Goal: Navigation & Orientation: Find specific page/section

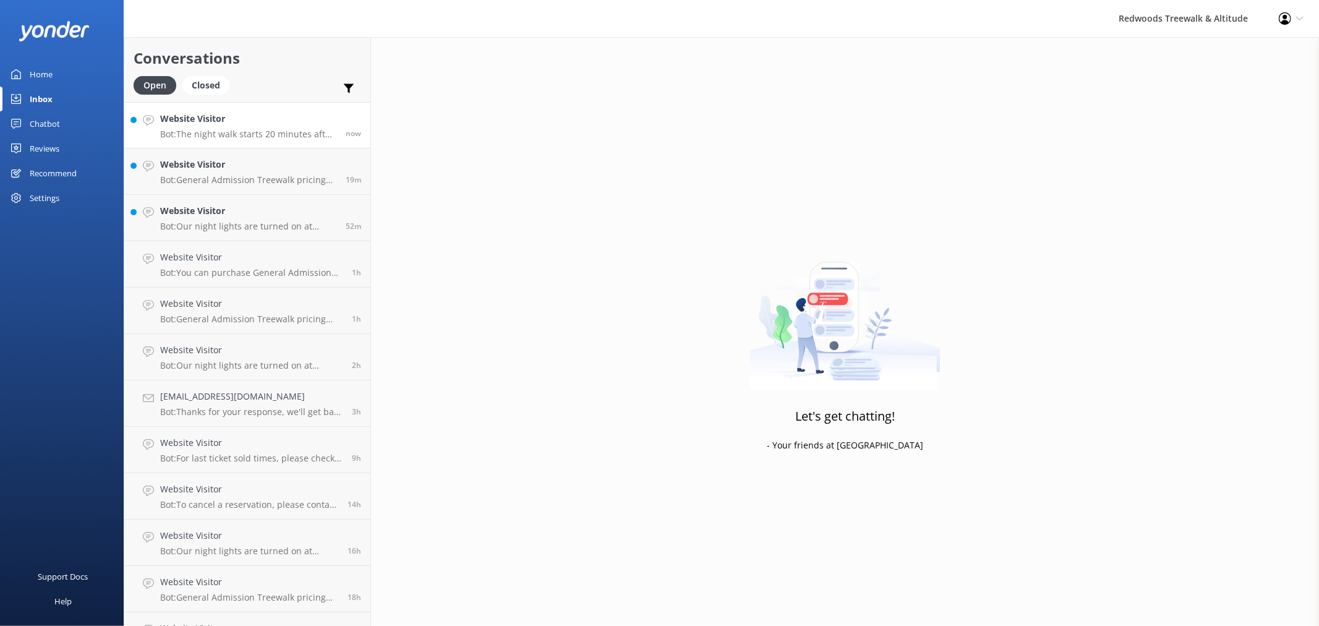
click at [233, 108] on link "Website Visitor Bot: The night walk starts 20 minutes after sunset. You can che…" at bounding box center [247, 125] width 246 height 46
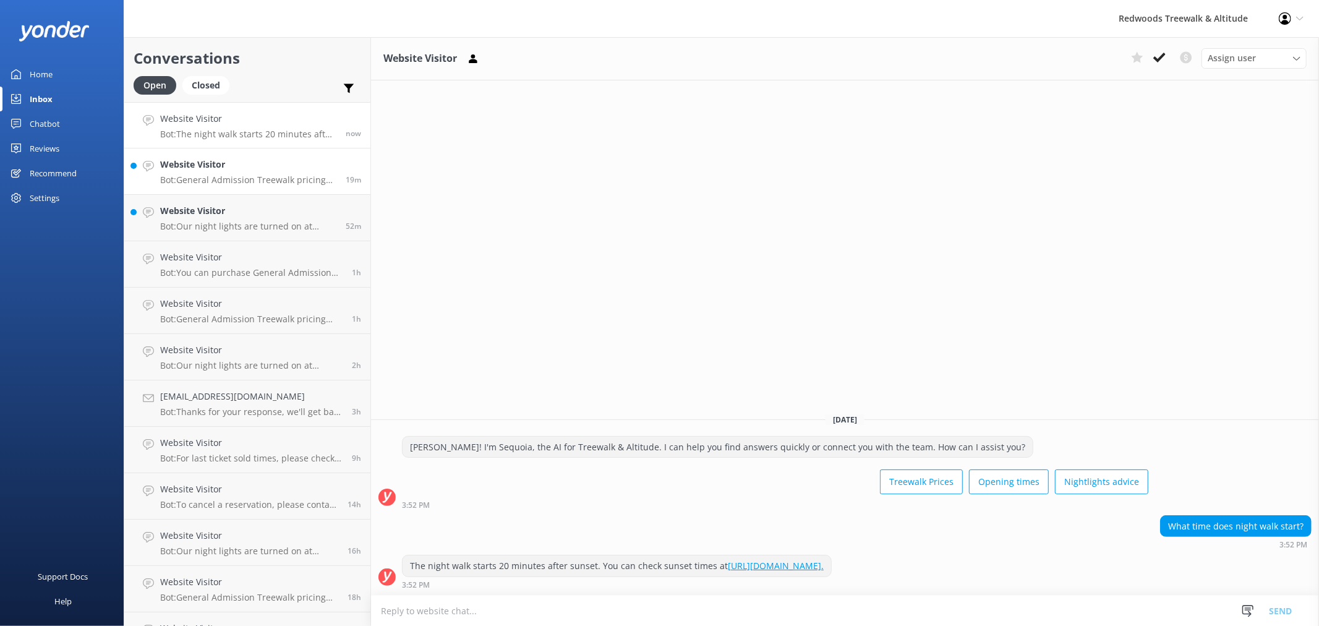
click at [234, 168] on h4 "Website Visitor" at bounding box center [248, 165] width 176 height 14
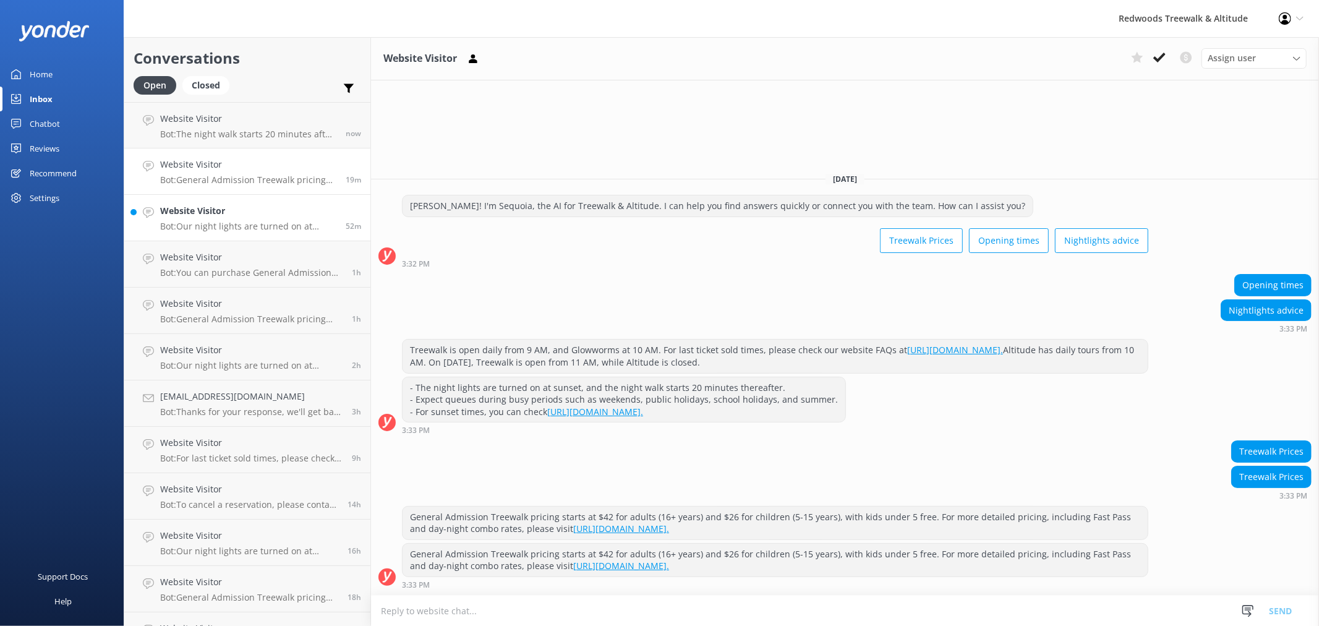
click at [236, 218] on div "Website Visitor Bot: Our night lights are turned on at sunset, and the night wa…" at bounding box center [248, 217] width 176 height 27
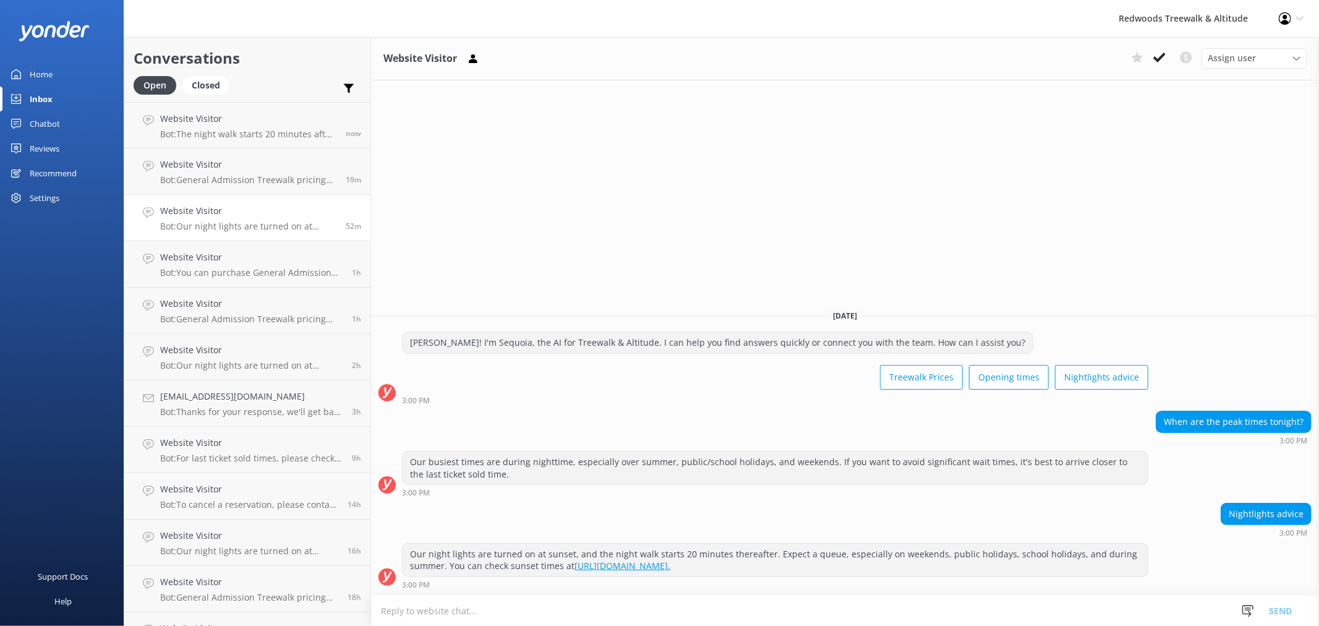
click at [62, 64] on link "Home" at bounding box center [62, 74] width 124 height 25
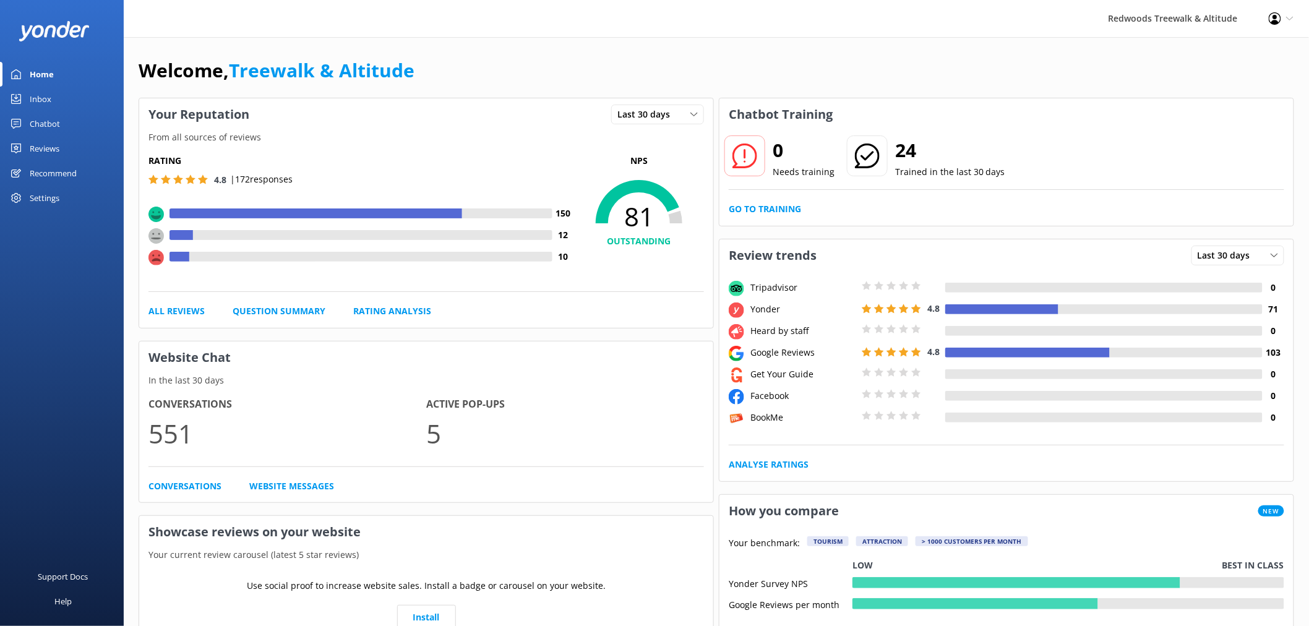
click at [53, 121] on div "Chatbot" at bounding box center [45, 123] width 30 height 25
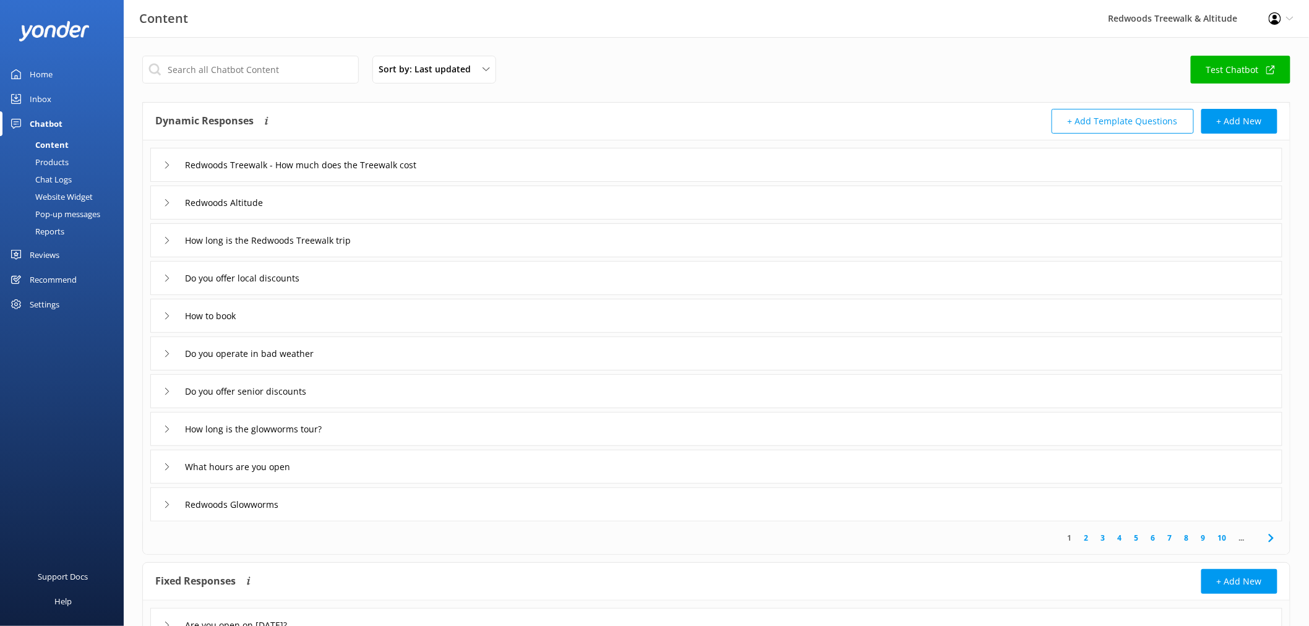
click at [61, 258] on link "Reviews" at bounding box center [62, 254] width 124 height 25
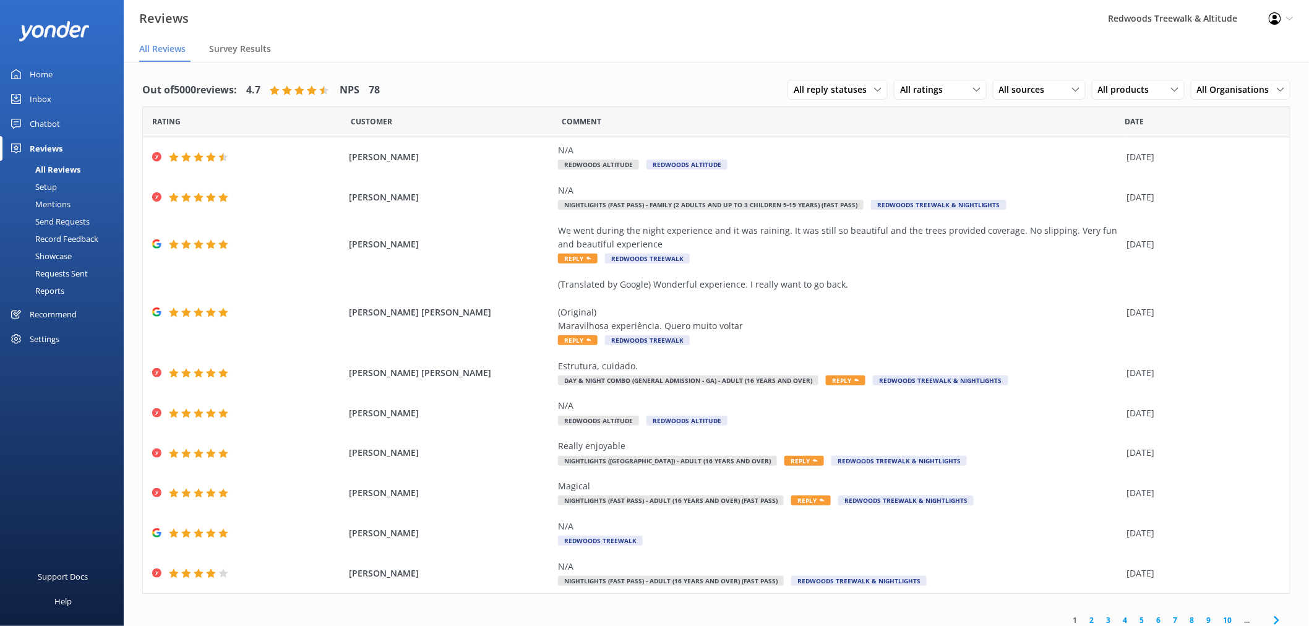
click at [57, 99] on link "Inbox" at bounding box center [62, 99] width 124 height 25
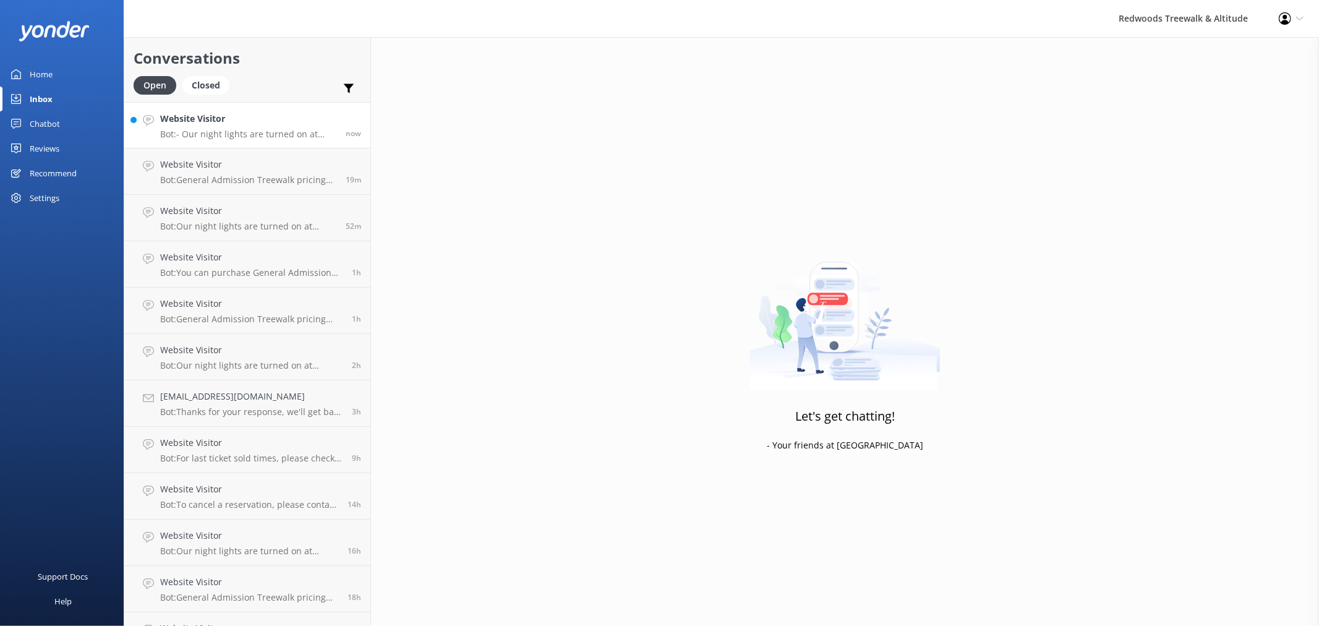
click at [280, 121] on h4 "Website Visitor" at bounding box center [248, 119] width 176 height 14
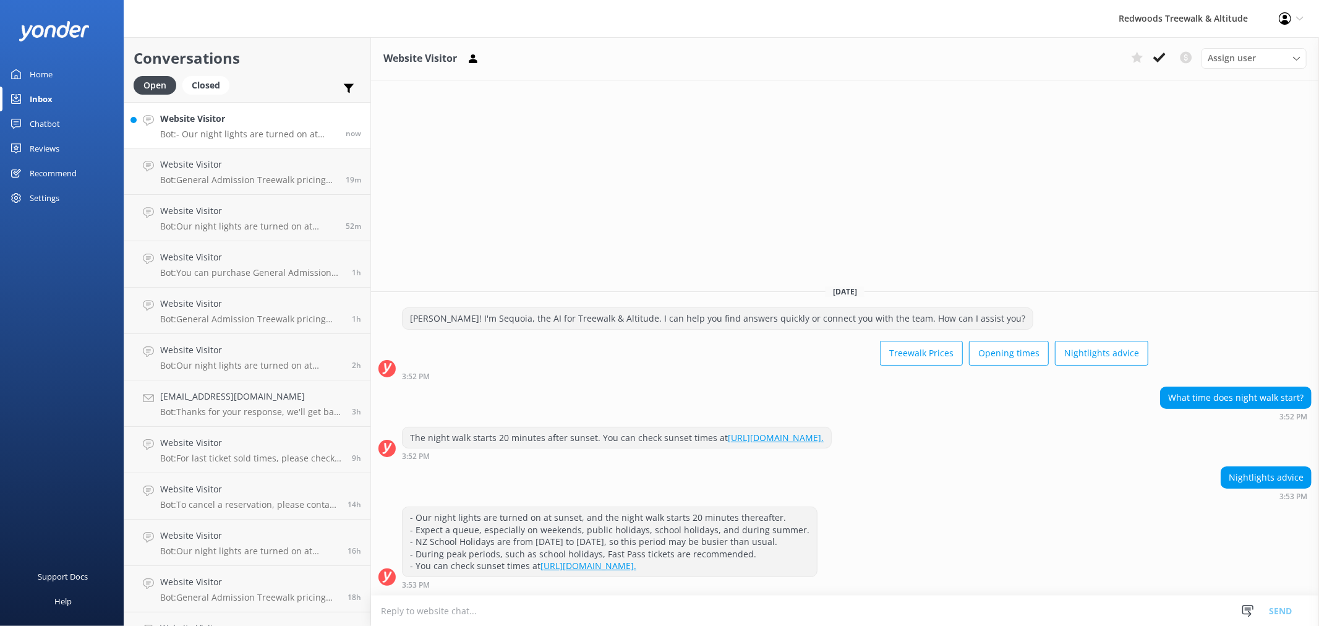
click at [37, 71] on div "Home" at bounding box center [41, 74] width 23 height 25
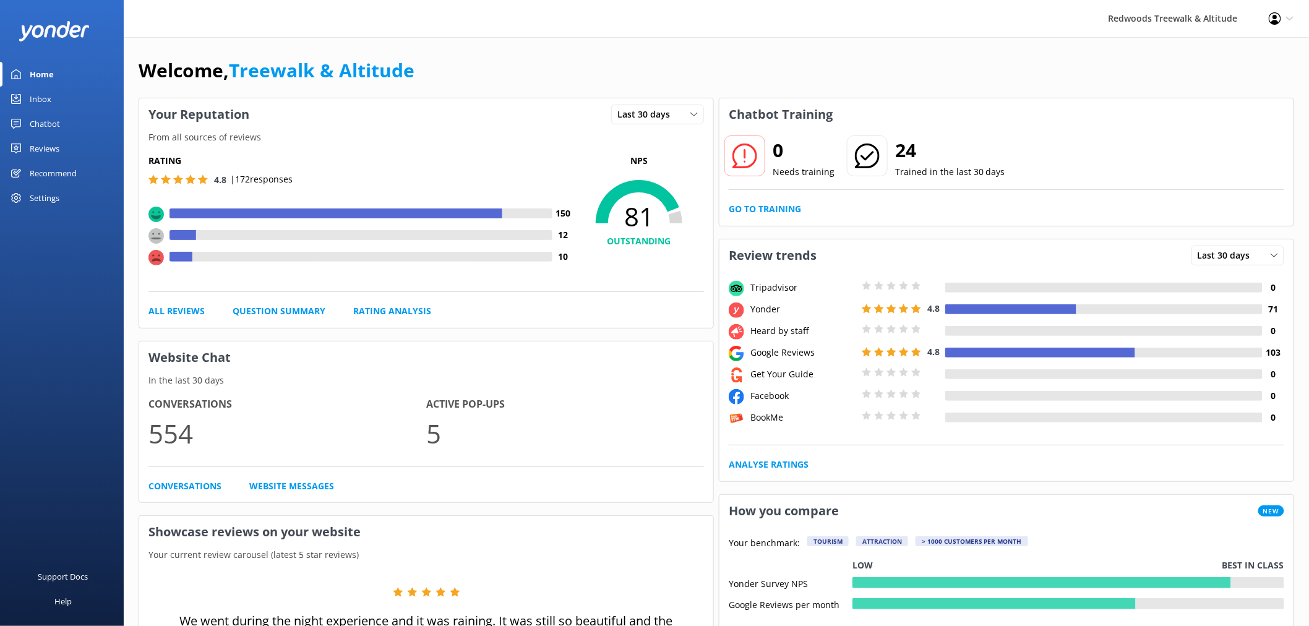
click at [39, 151] on div "Reviews" at bounding box center [45, 148] width 30 height 25
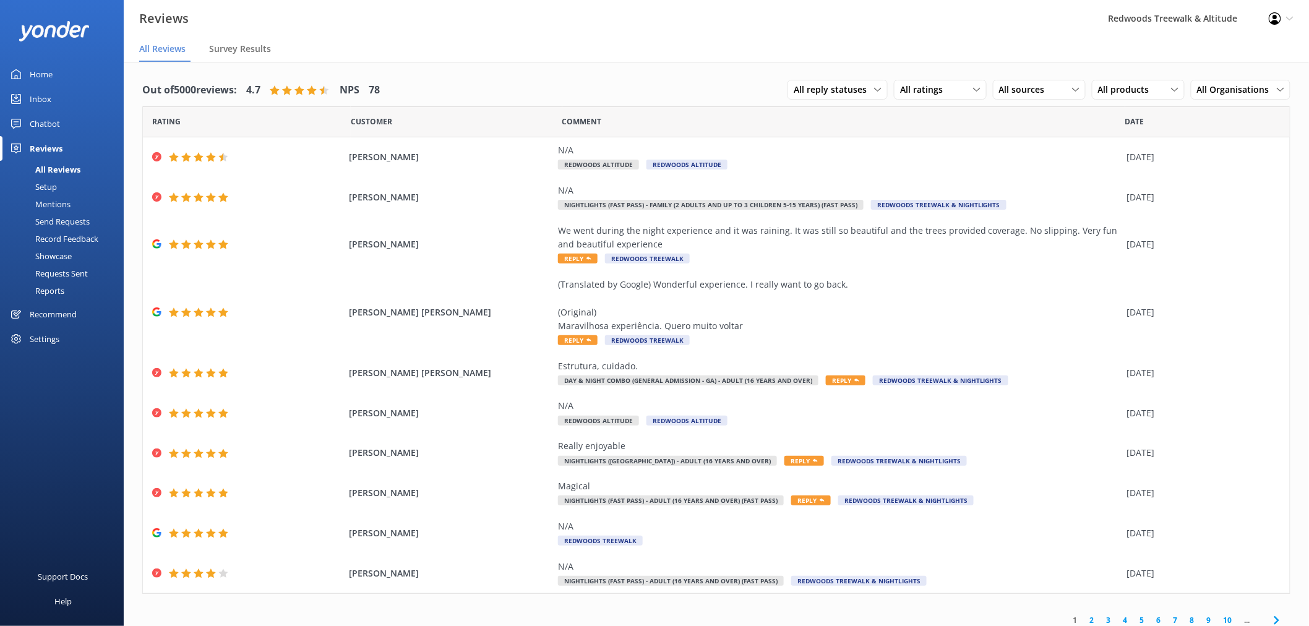
click at [59, 72] on link "Home" at bounding box center [62, 74] width 124 height 25
